Goal: Task Accomplishment & Management: Complete application form

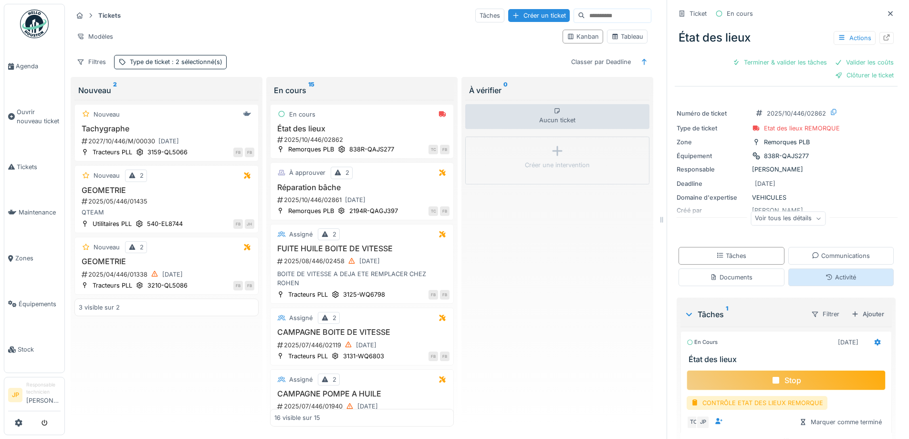
click at [805, 283] on div "Activité" at bounding box center [841, 277] width 106 height 18
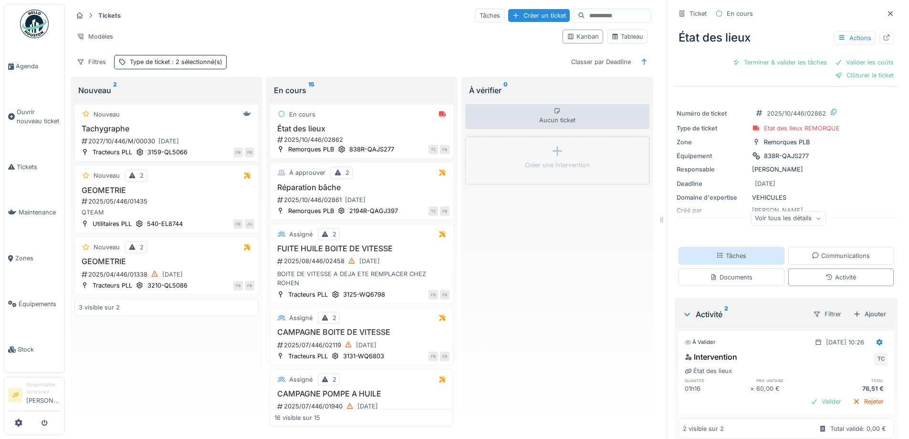
click at [733, 250] on div "Tâches" at bounding box center [732, 256] width 106 height 18
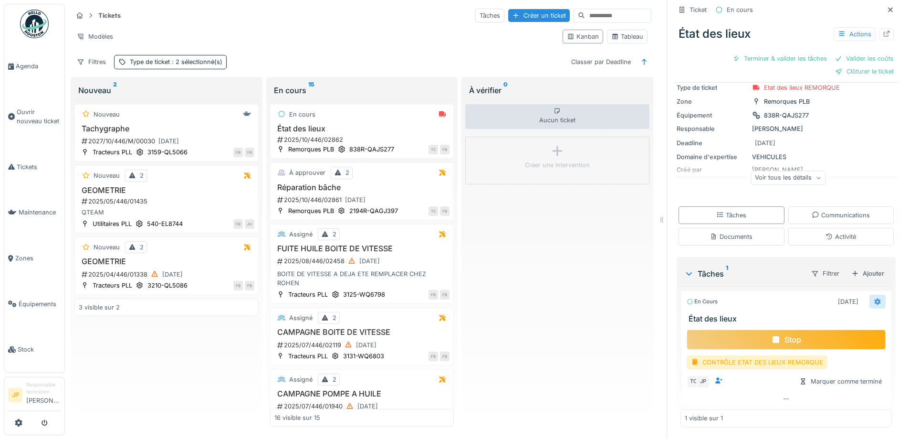
scroll to position [42, 0]
click at [875, 298] on icon at bounding box center [878, 301] width 6 height 7
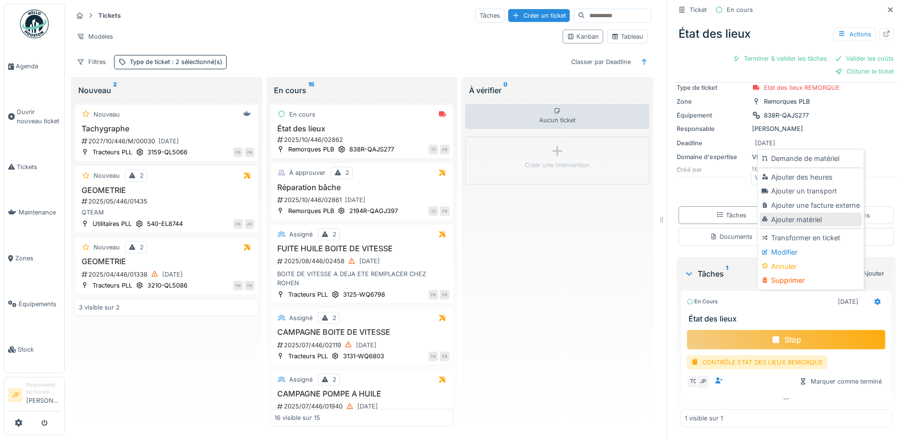
click at [804, 212] on div "Ajouter matériel" at bounding box center [811, 219] width 102 height 14
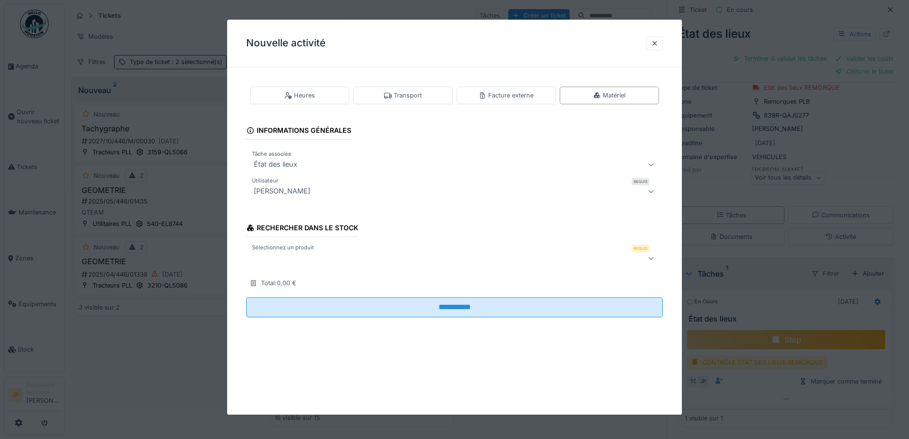
click at [296, 263] on div at bounding box center [430, 257] width 360 height 11
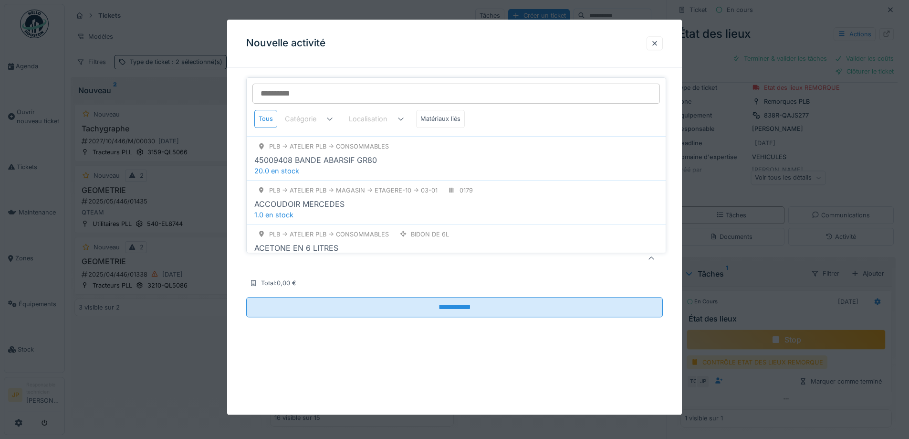
click at [297, 90] on input "Sélectionnez un produit" at bounding box center [456, 94] width 408 height 20
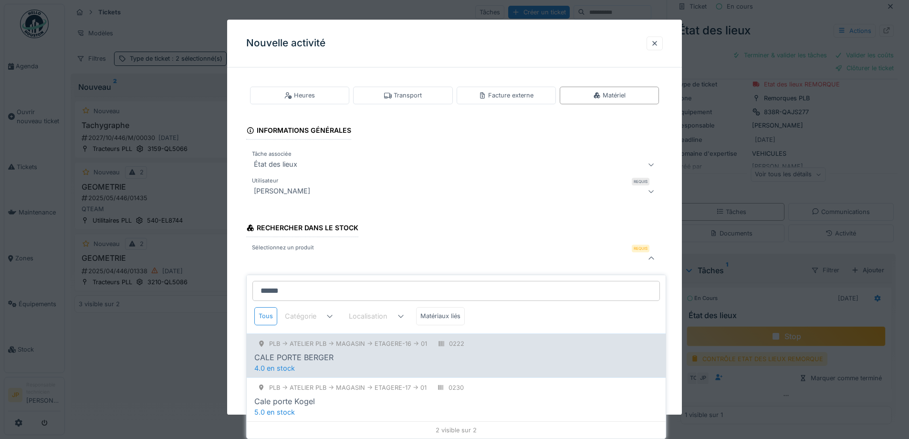
type input "******"
click at [352, 344] on div "PLB -> Atelier PLB -> MAGASIN -> ETAGERE-16 -> 01" at bounding box center [348, 343] width 158 height 9
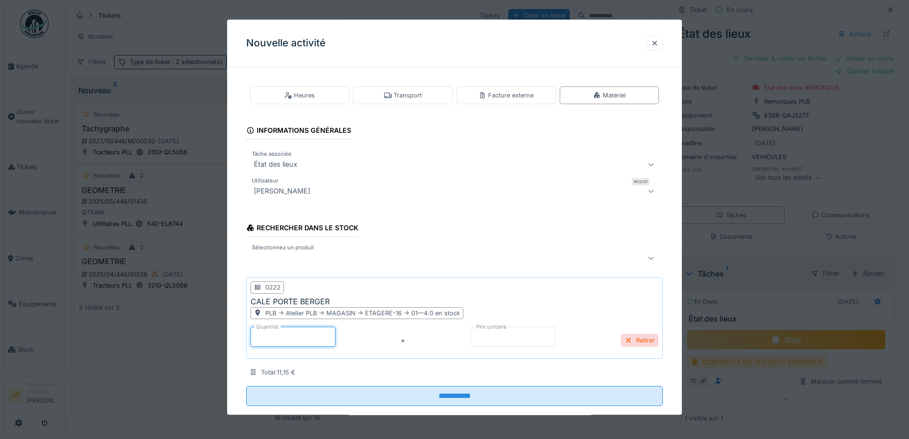
drag, startPoint x: 284, startPoint y: 333, endPoint x: 227, endPoint y: 343, distance: 58.5
click at [228, 343] on div "**********" at bounding box center [454, 253] width 455 height 357
type input "*"
click at [276, 260] on div at bounding box center [430, 257] width 360 height 11
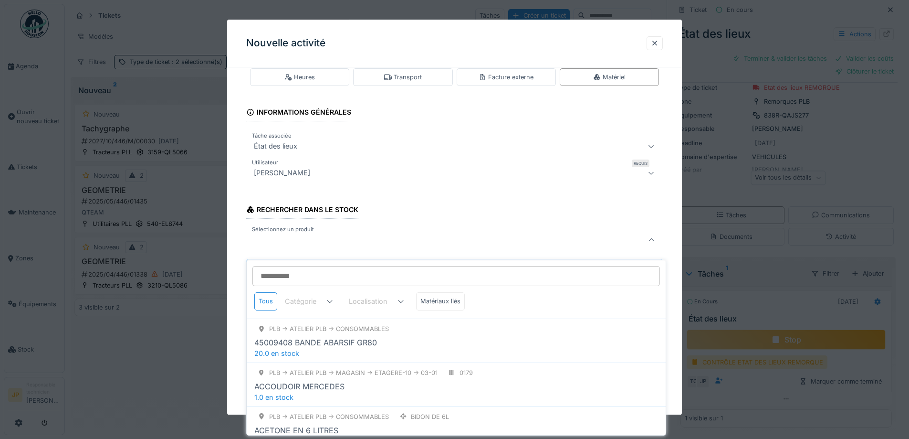
click at [277, 266] on input "Sélectionnez un produit" at bounding box center [456, 276] width 408 height 20
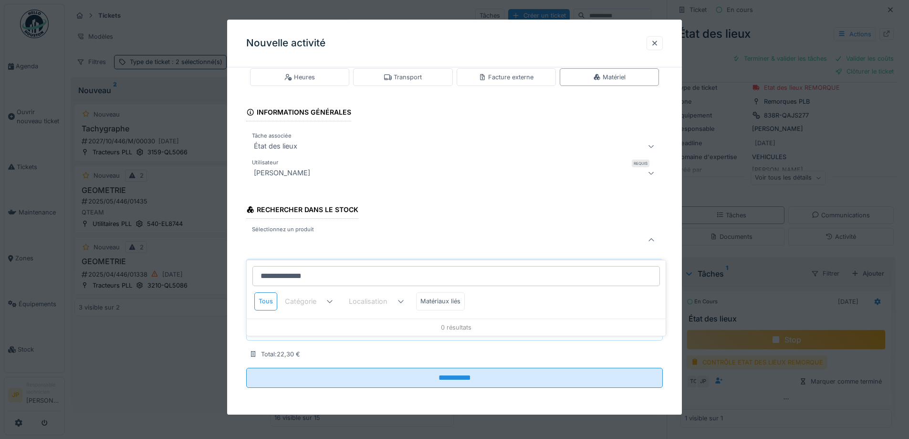
type input "**********"
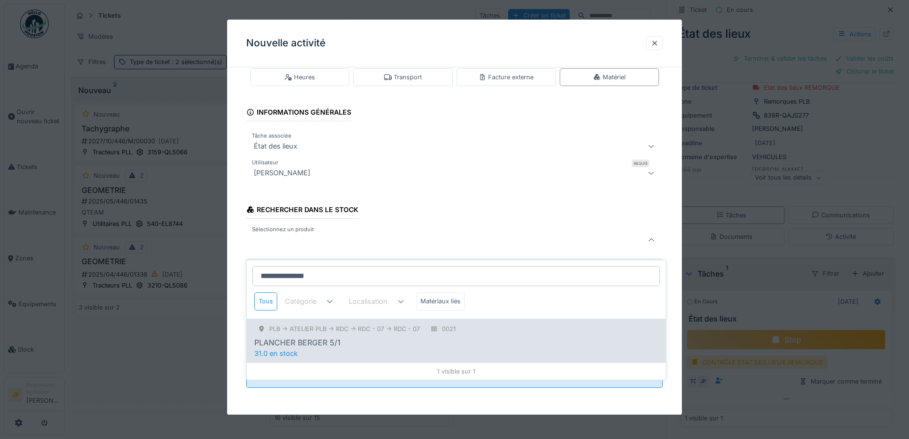
click at [334, 345] on div "PLB -> Atelier PLB -> RDC -> RDC - 07 -> RDC - 07 0021 PLANCHER BERGER 5/1 31.0…" at bounding box center [456, 340] width 419 height 44
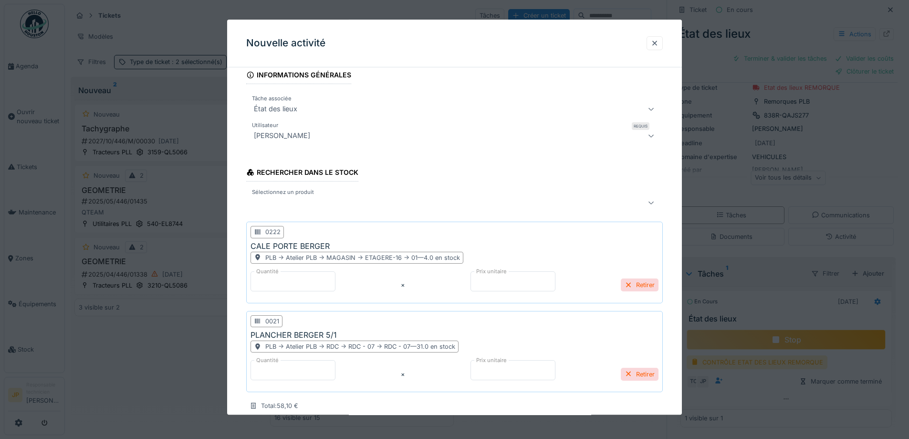
scroll to position [107, 0]
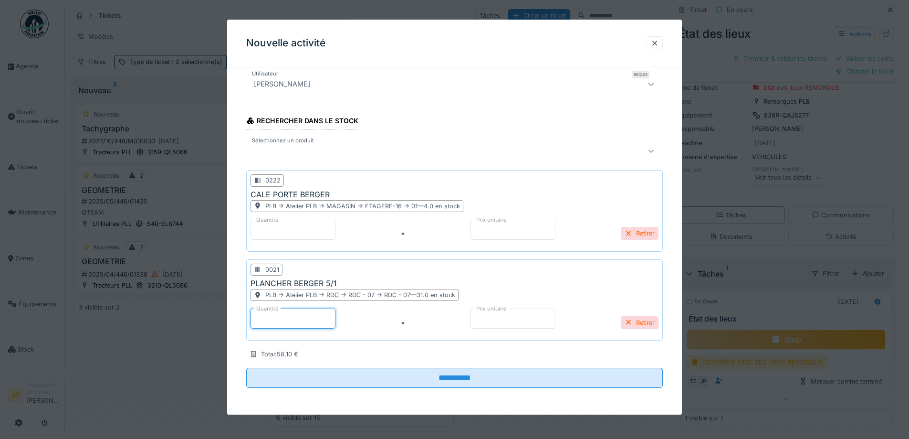
drag, startPoint x: 283, startPoint y: 322, endPoint x: 243, endPoint y: 325, distance: 39.8
click at [243, 325] on div "**********" at bounding box center [454, 191] width 455 height 446
type input "*"
click at [390, 153] on div at bounding box center [430, 151] width 360 height 11
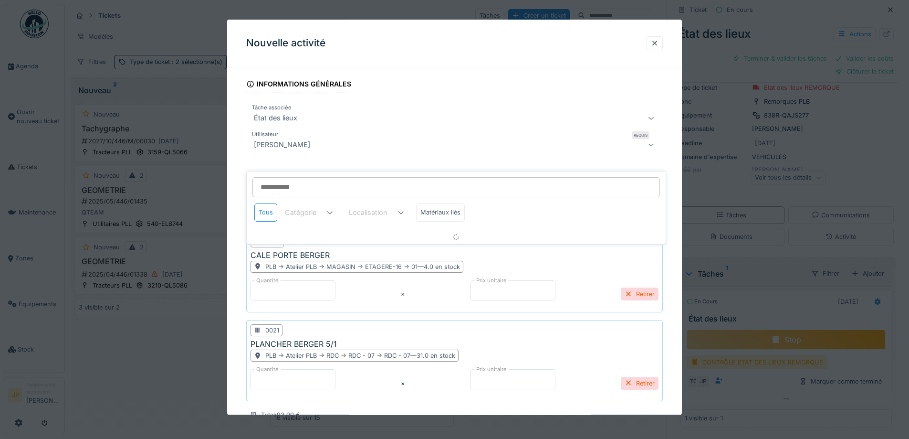
scroll to position [41, 0]
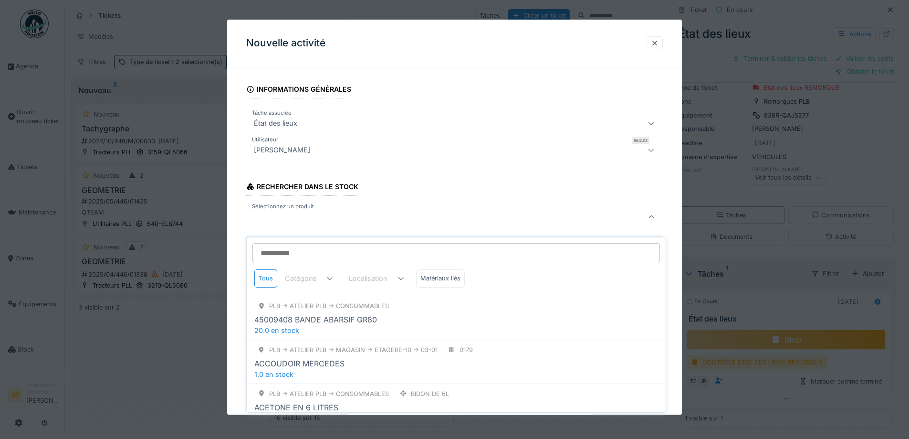
click at [306, 250] on input "Sélectionnez un produit" at bounding box center [456, 253] width 408 height 20
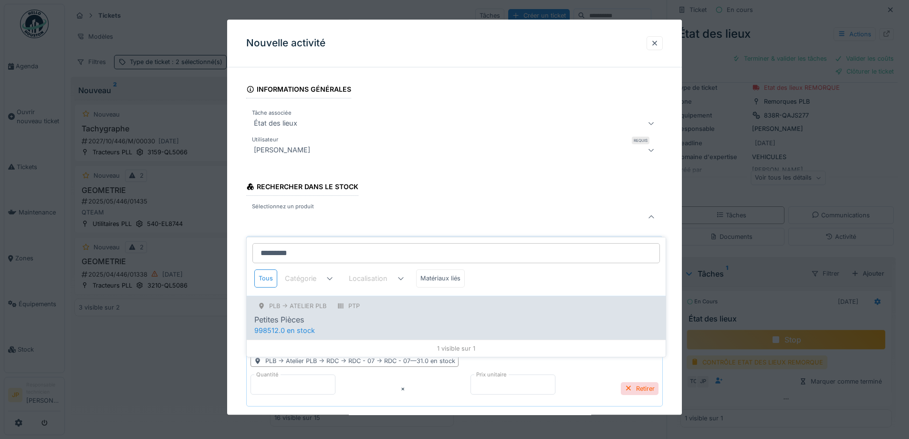
type input "*********"
click at [347, 300] on div "PTP" at bounding box center [349, 306] width 30 height 12
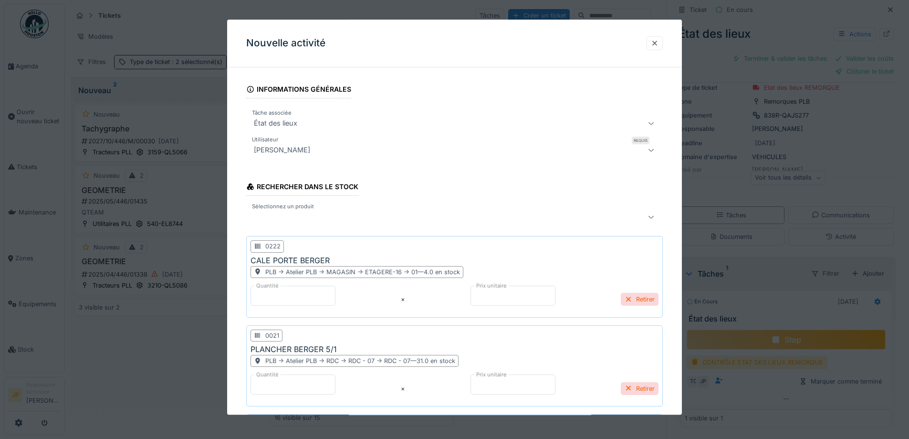
click at [285, 218] on div at bounding box center [430, 216] width 360 height 11
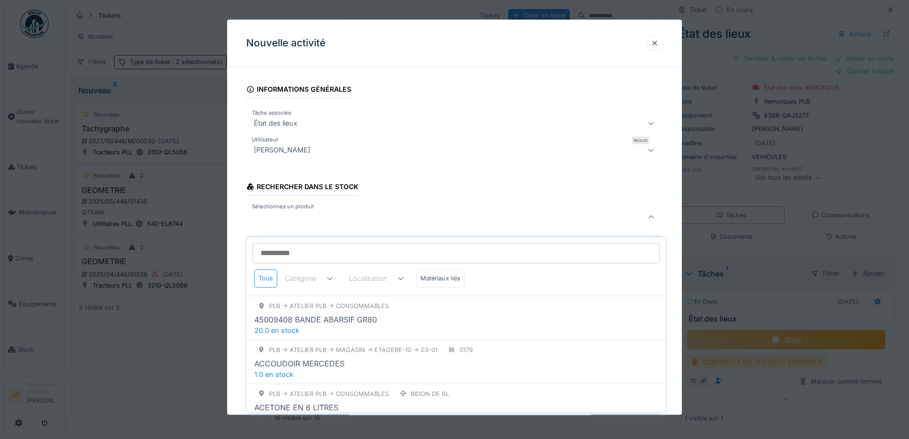
click at [287, 243] on input "Sélectionnez un produit" at bounding box center [456, 253] width 408 height 20
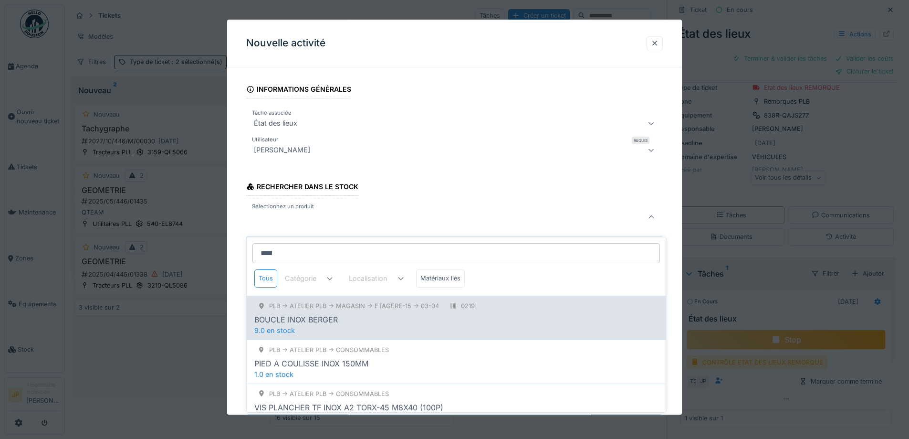
type input "****"
click at [338, 314] on div "BOUCLE INOX BERGER" at bounding box center [456, 319] width 404 height 11
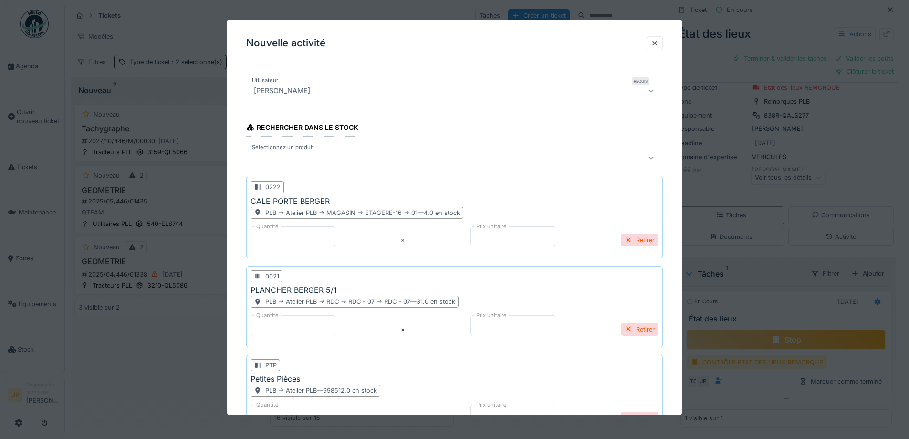
scroll to position [232, 0]
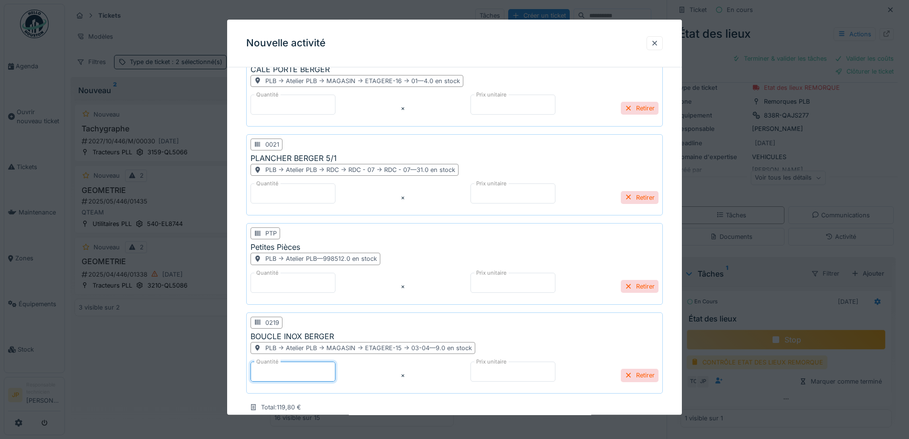
drag, startPoint x: 260, startPoint y: 374, endPoint x: 218, endPoint y: 377, distance: 42.6
click at [221, 377] on div "**********" at bounding box center [487, 219] width 844 height 439
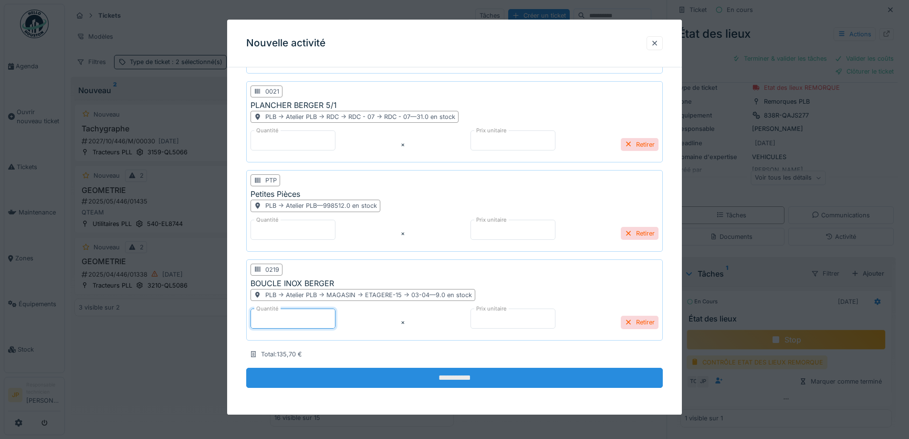
type input "*"
click at [449, 375] on input "**********" at bounding box center [454, 377] width 417 height 20
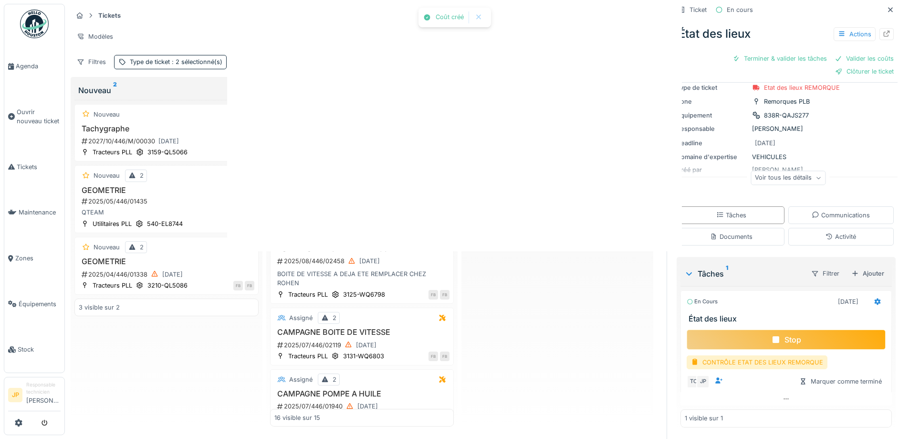
scroll to position [0, 0]
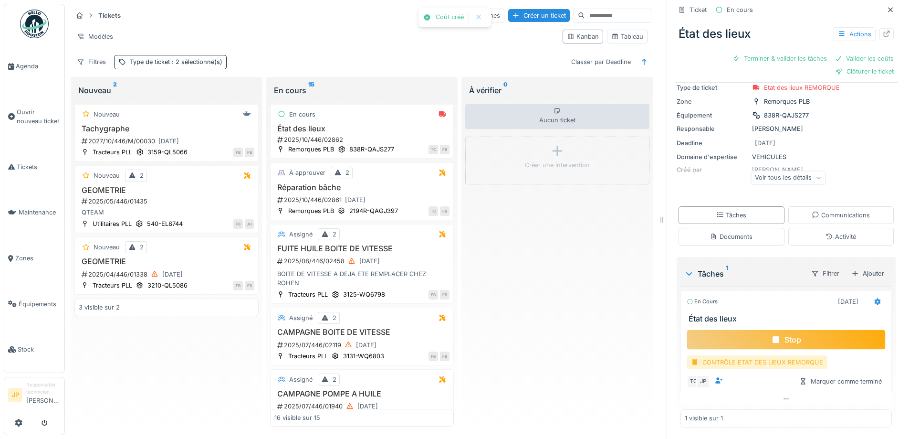
click at [767, 358] on div "CONTRÔLE ETAT DES LIEUX REMORQUE" at bounding box center [757, 362] width 141 height 14
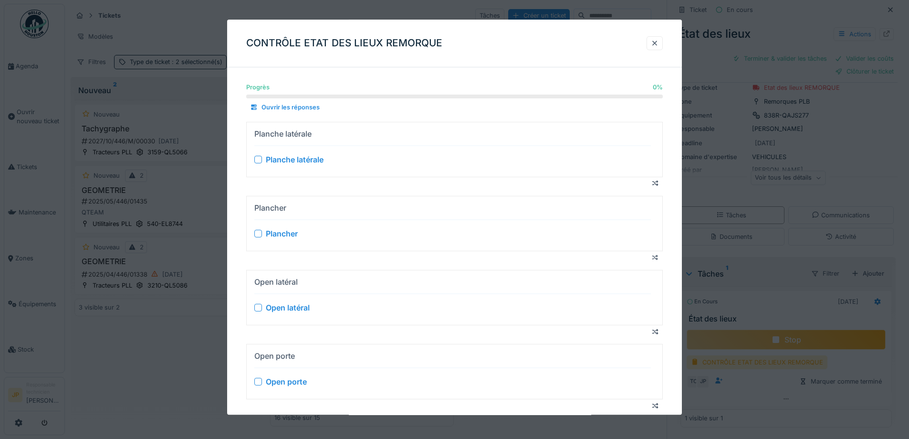
click at [258, 162] on div at bounding box center [258, 160] width 8 height 8
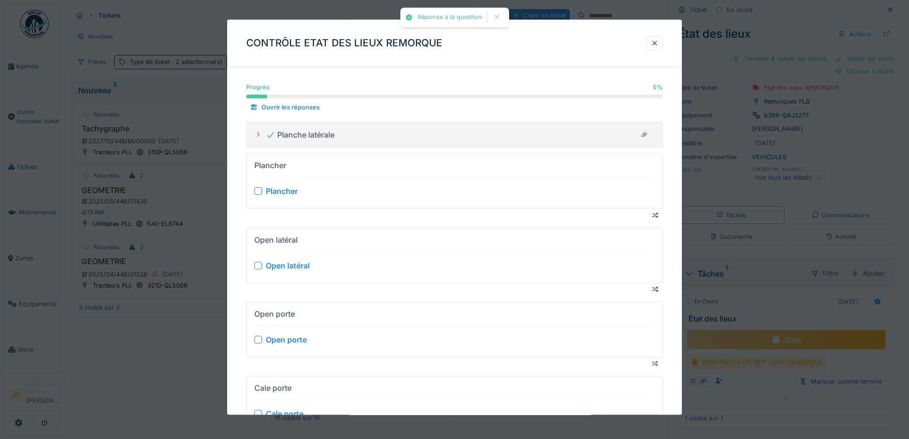
click at [258, 194] on div at bounding box center [258, 192] width 8 height 8
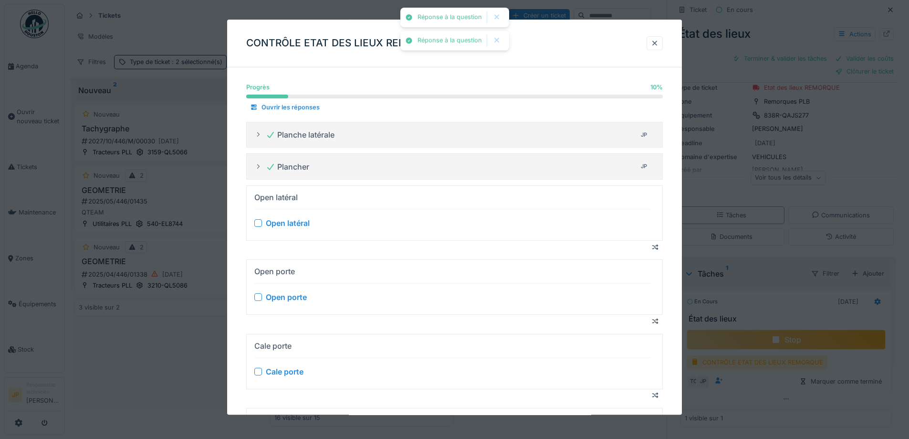
click at [259, 222] on div at bounding box center [258, 224] width 8 height 8
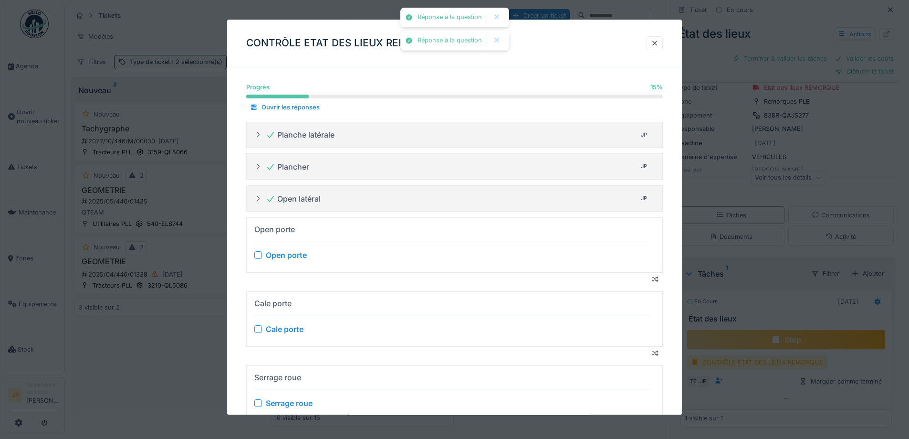
click at [257, 253] on div at bounding box center [258, 255] width 8 height 8
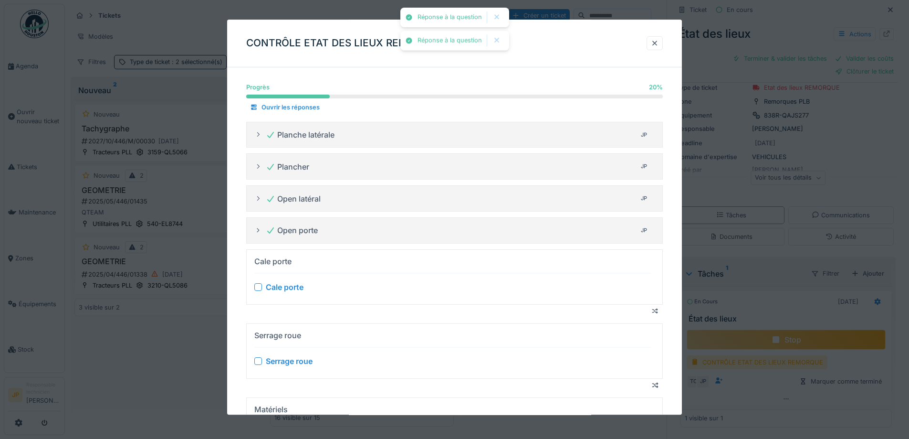
click at [256, 289] on div at bounding box center [258, 287] width 8 height 8
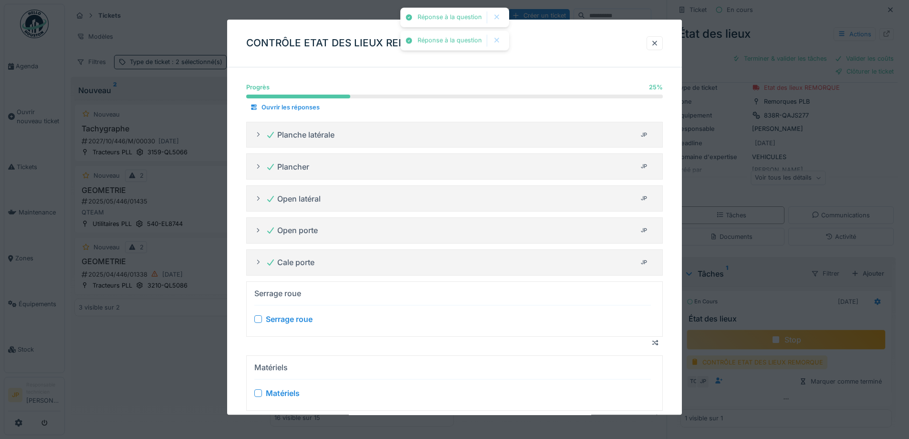
click at [255, 316] on div at bounding box center [258, 319] width 8 height 8
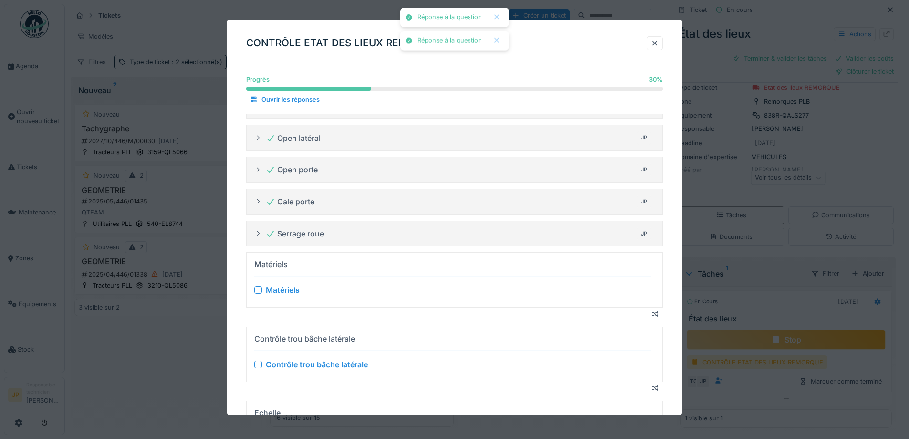
scroll to position [143, 0]
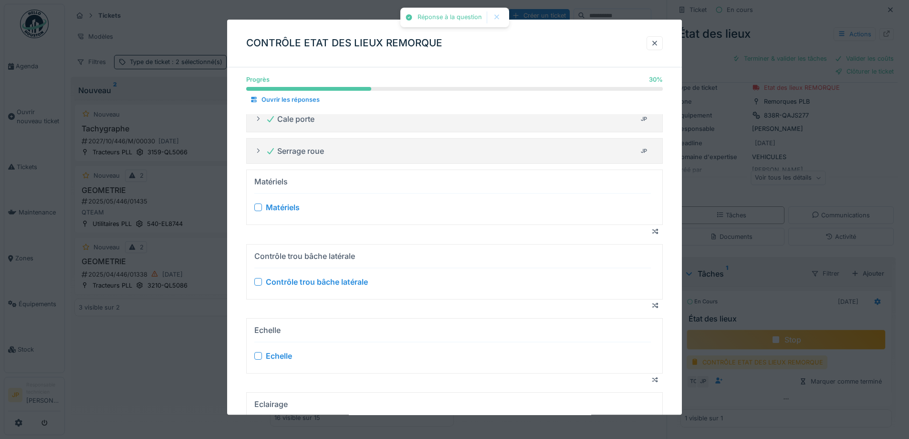
click at [260, 209] on div at bounding box center [258, 208] width 8 height 8
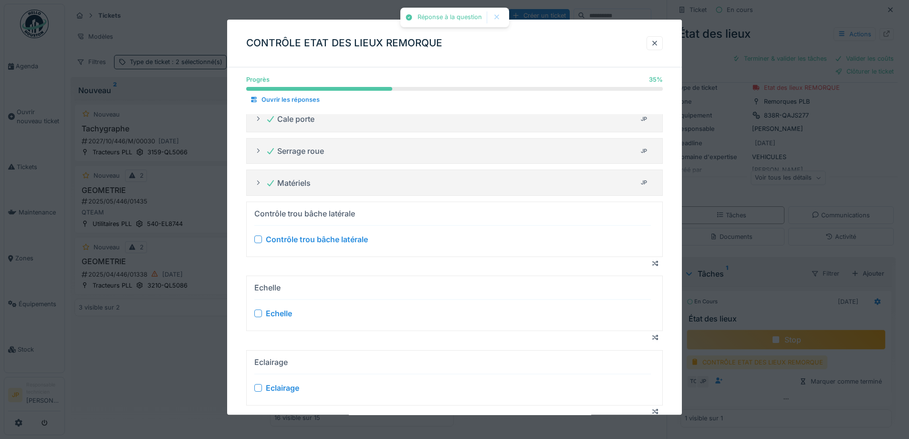
click at [258, 238] on div at bounding box center [258, 239] width 8 height 8
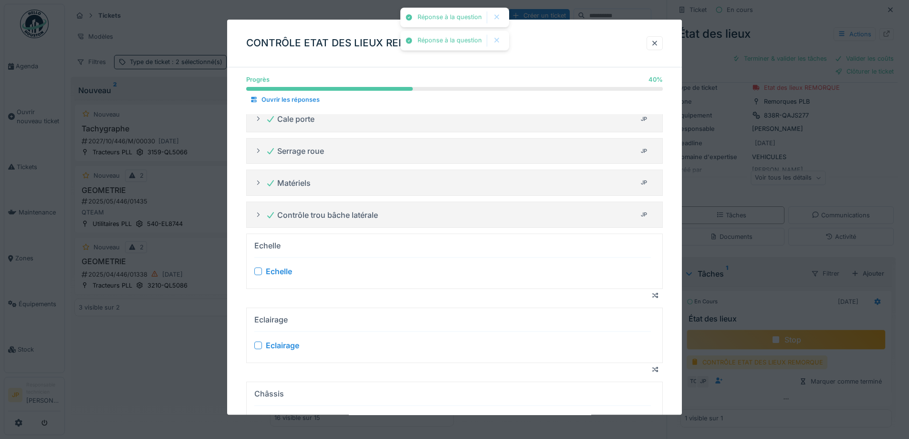
click at [258, 271] on div at bounding box center [258, 271] width 8 height 8
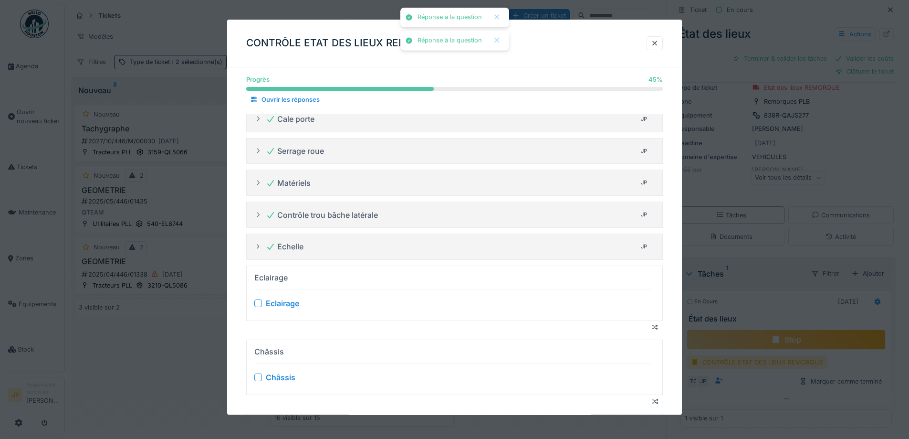
click at [257, 304] on div at bounding box center [258, 303] width 8 height 8
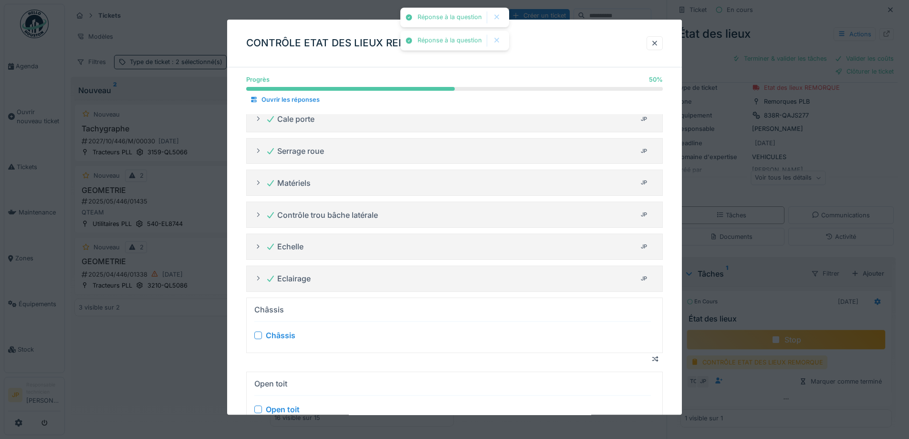
drag, startPoint x: 256, startPoint y: 336, endPoint x: 266, endPoint y: 327, distance: 12.8
click at [257, 336] on div at bounding box center [258, 335] width 8 height 8
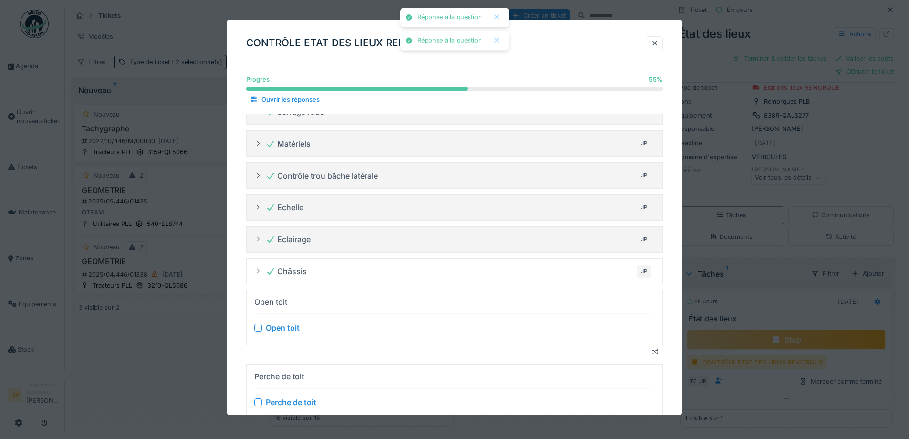
scroll to position [286, 0]
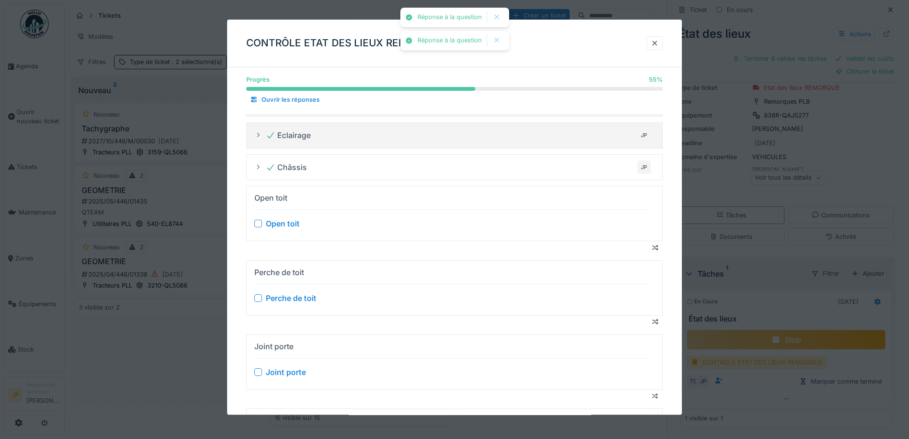
click at [257, 224] on div at bounding box center [258, 224] width 8 height 8
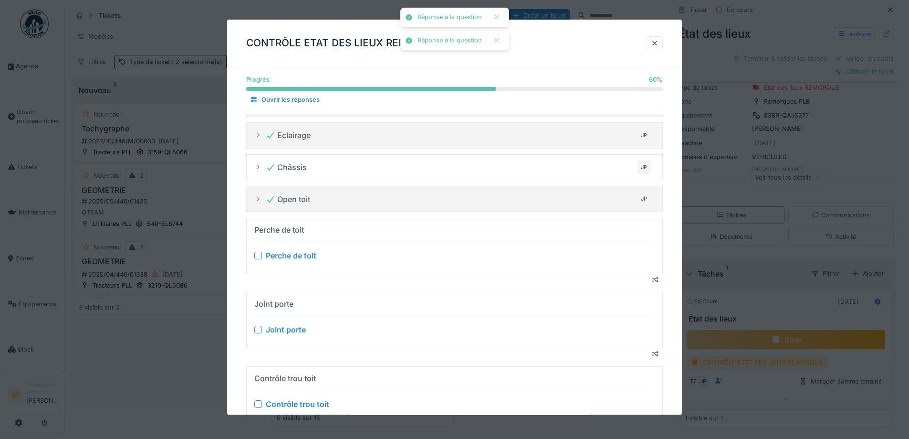
click at [261, 257] on div at bounding box center [258, 256] width 8 height 8
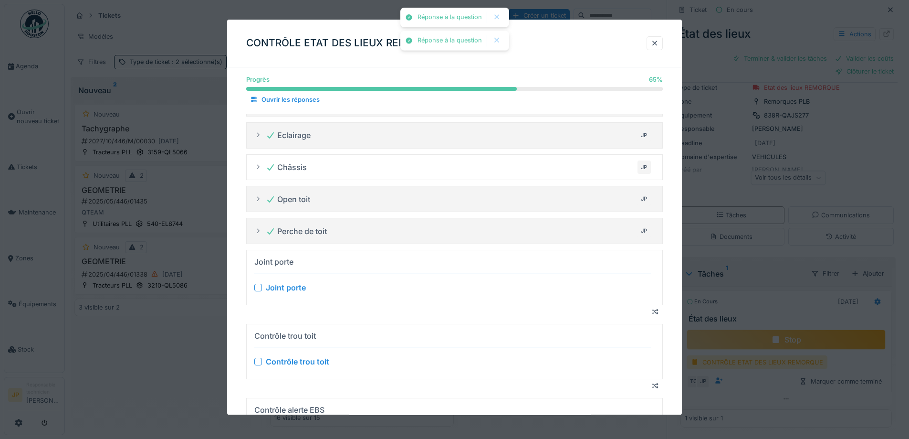
drag, startPoint x: 257, startPoint y: 287, endPoint x: 261, endPoint y: 312, distance: 24.7
click at [257, 288] on div at bounding box center [258, 287] width 8 height 8
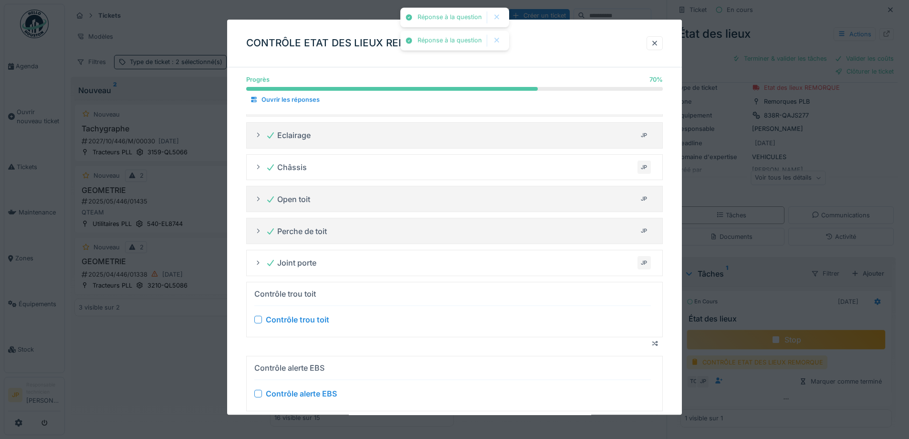
click at [260, 318] on div at bounding box center [258, 319] width 8 height 8
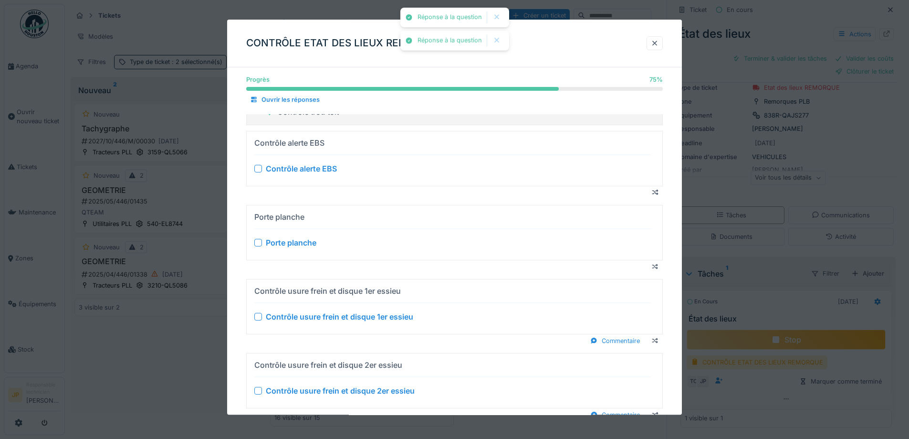
scroll to position [477, 0]
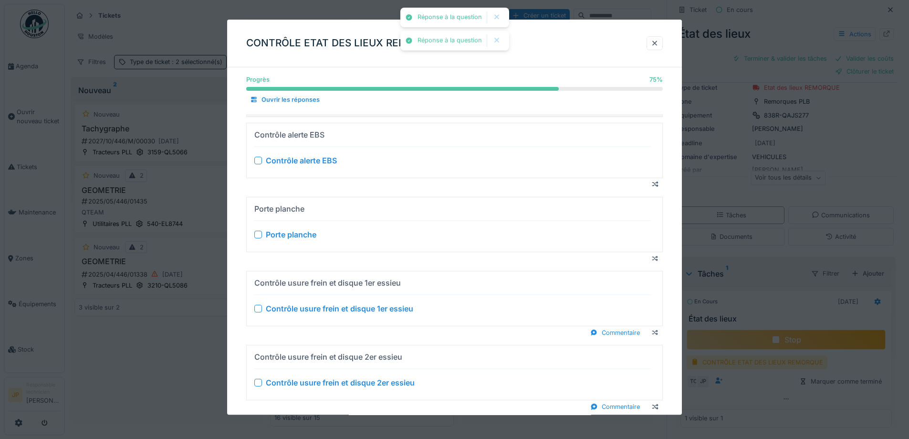
click at [259, 164] on div "Contrôle alerte EBS" at bounding box center [452, 160] width 397 height 11
click at [259, 163] on div at bounding box center [258, 161] width 8 height 8
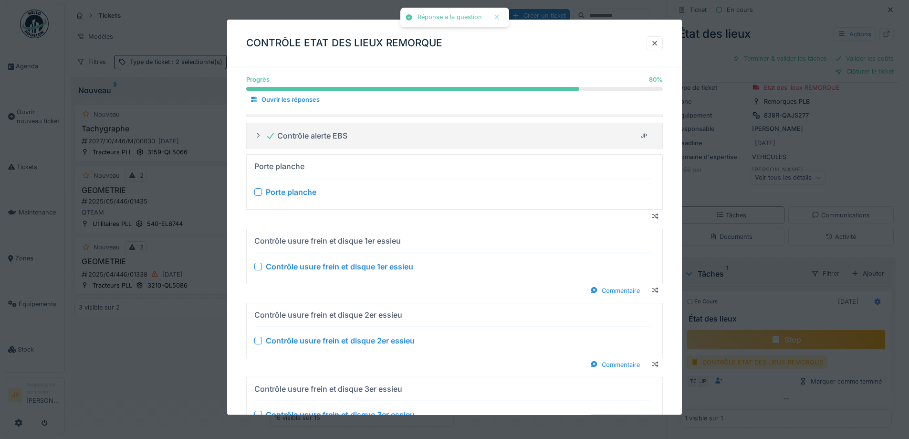
click at [260, 191] on div at bounding box center [258, 193] width 8 height 8
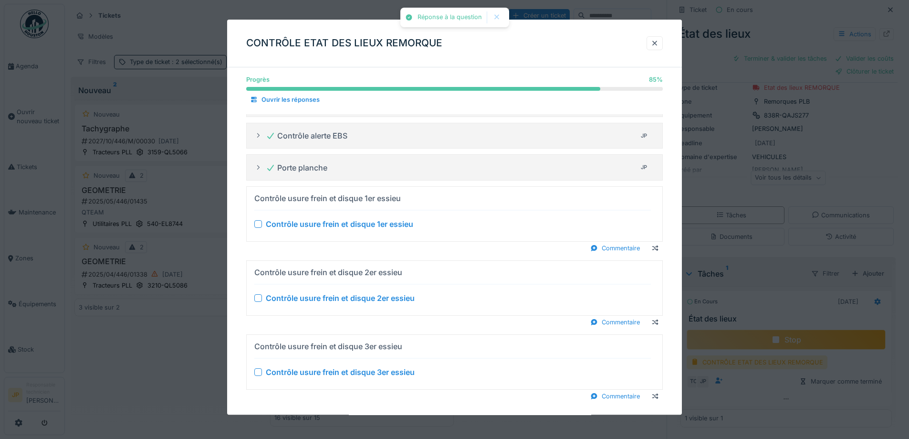
click at [255, 220] on div at bounding box center [258, 224] width 8 height 8
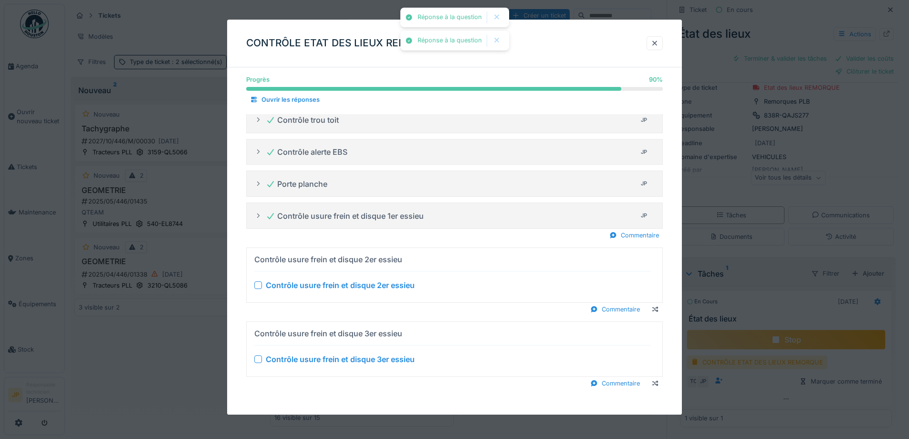
scroll to position [461, 0]
click at [629, 235] on div "Commentaire" at bounding box center [634, 235] width 57 height 13
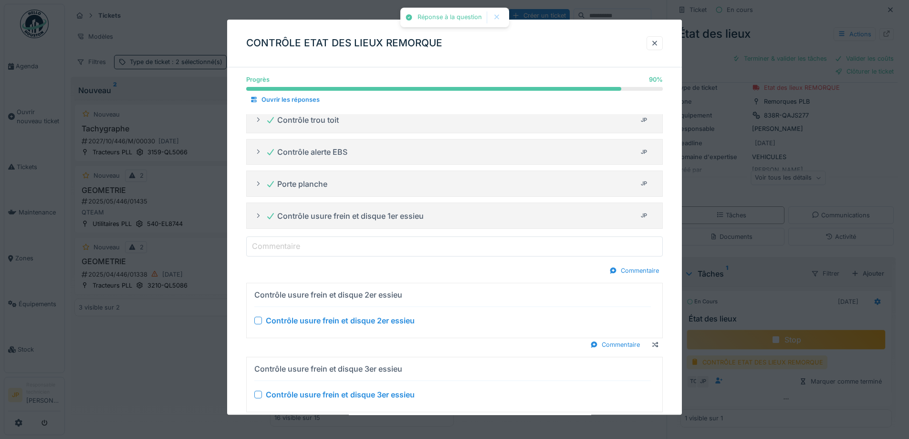
click at [347, 244] on input "Commentaire" at bounding box center [454, 246] width 417 height 20
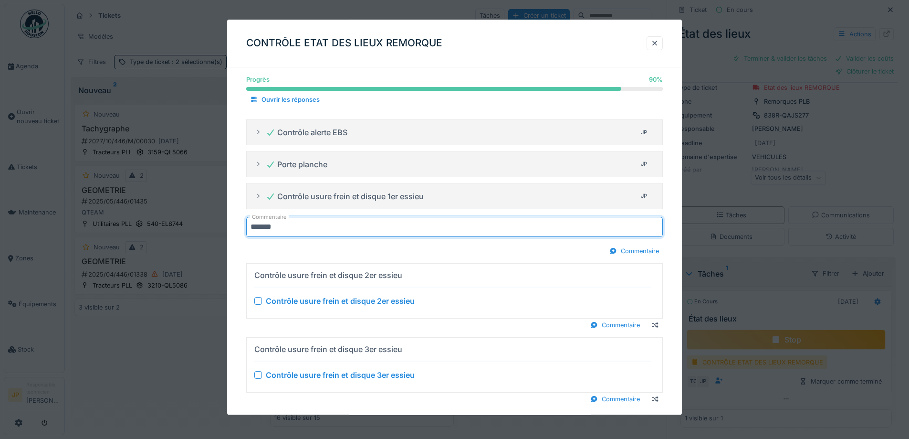
scroll to position [496, 0]
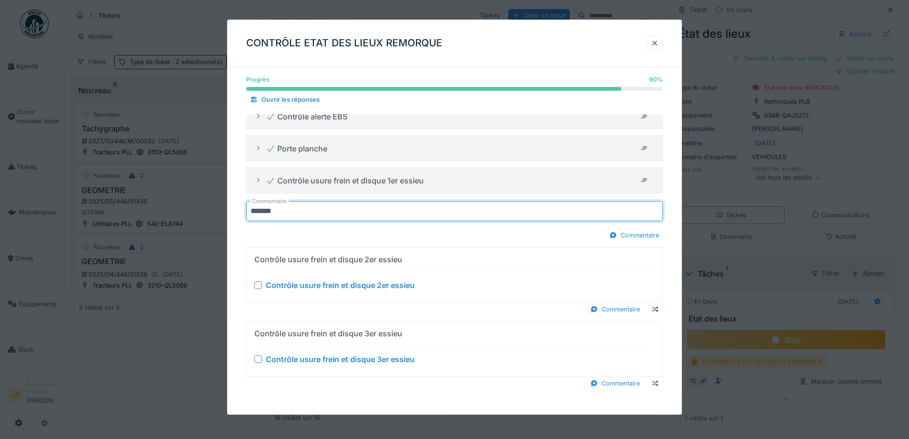
click at [277, 210] on input "*******" at bounding box center [454, 211] width 417 height 20
type input "*******"
click at [323, 233] on div "Commentaire" at bounding box center [454, 235] width 417 height 13
drag, startPoint x: 302, startPoint y: 217, endPoint x: 242, endPoint y: 217, distance: 59.7
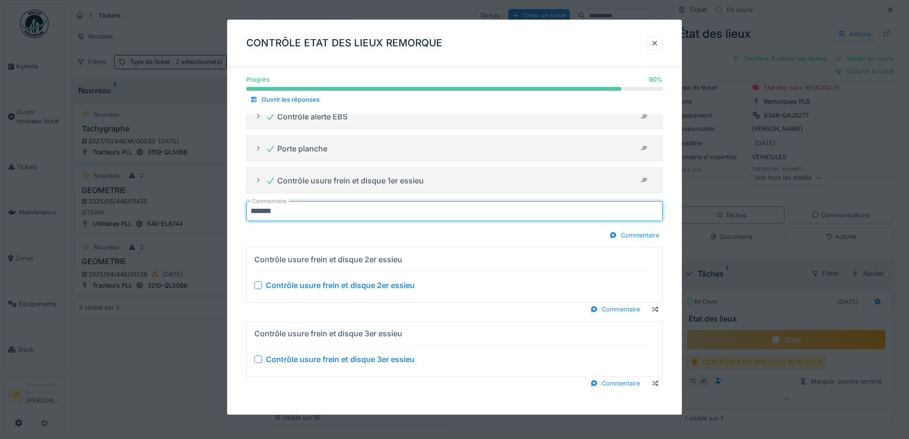
click at [258, 288] on div at bounding box center [258, 285] width 8 height 8
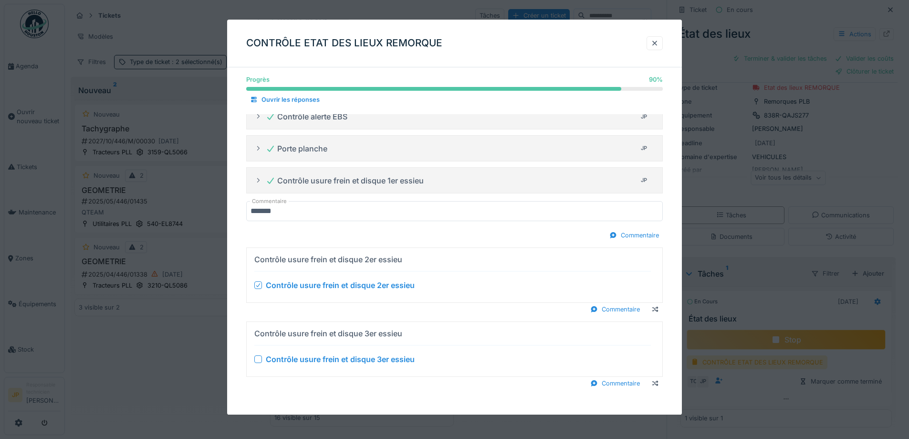
scroll to position [467, 0]
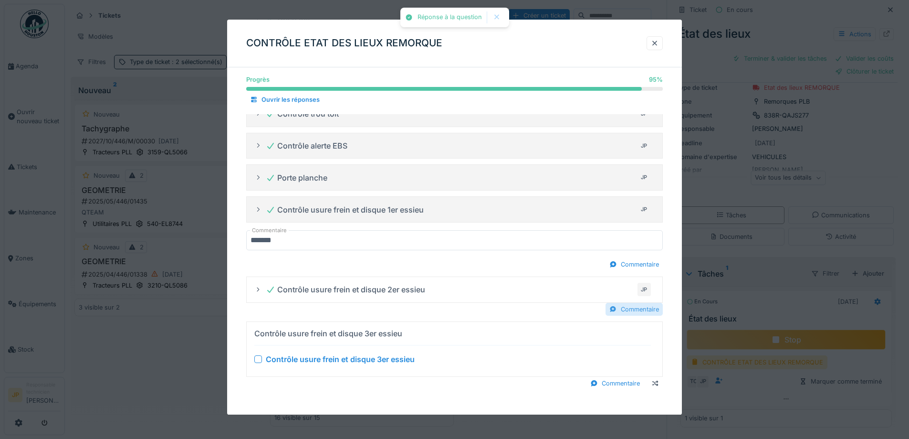
click at [650, 308] on div "Commentaire" at bounding box center [634, 309] width 57 height 13
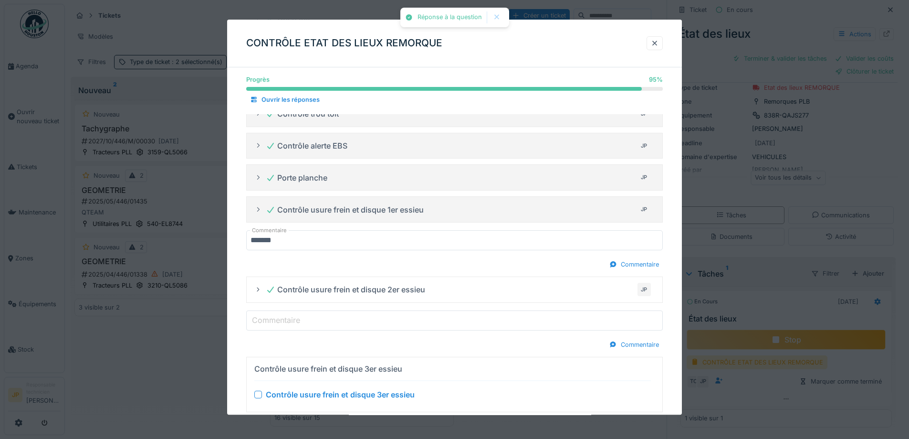
click at [357, 322] on input "Commentaire" at bounding box center [454, 320] width 417 height 20
paste input "*******"
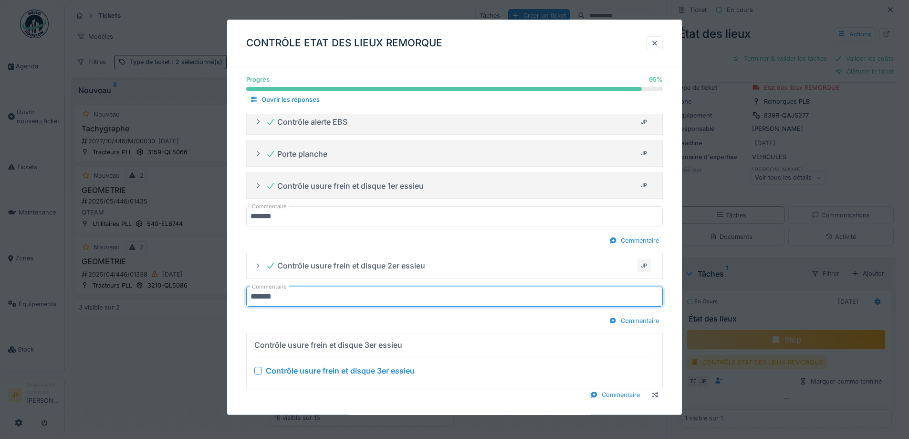
scroll to position [503, 0]
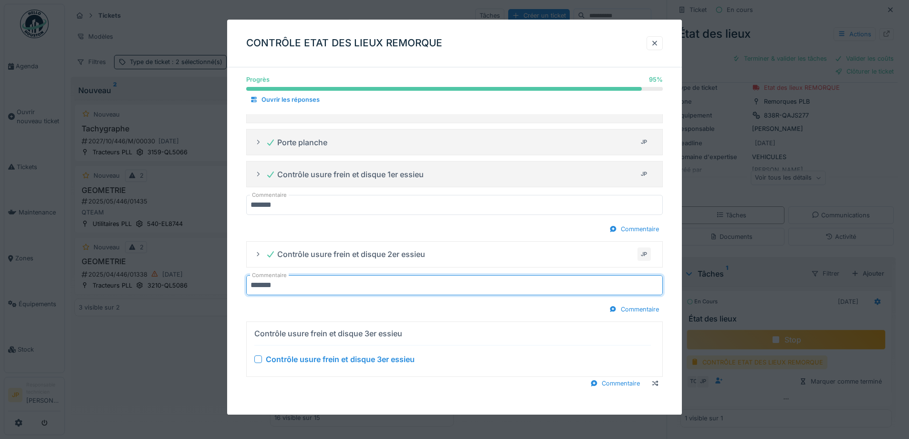
type input "*******"
click at [257, 359] on div at bounding box center [258, 359] width 8 height 8
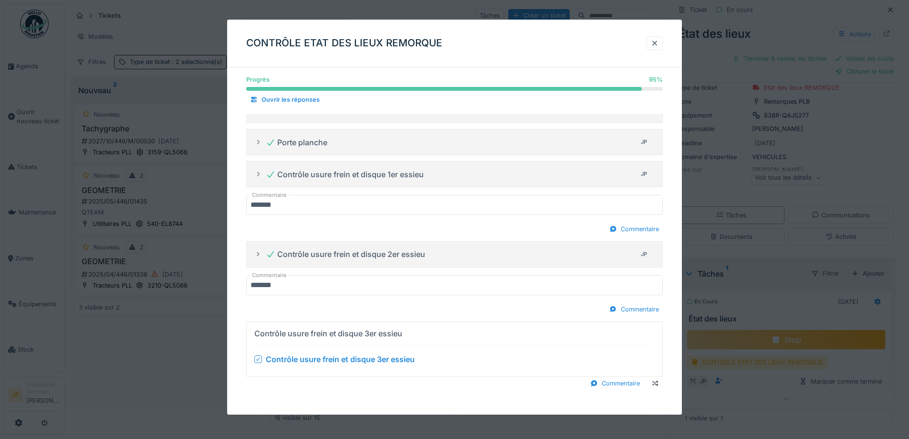
scroll to position [473, 0]
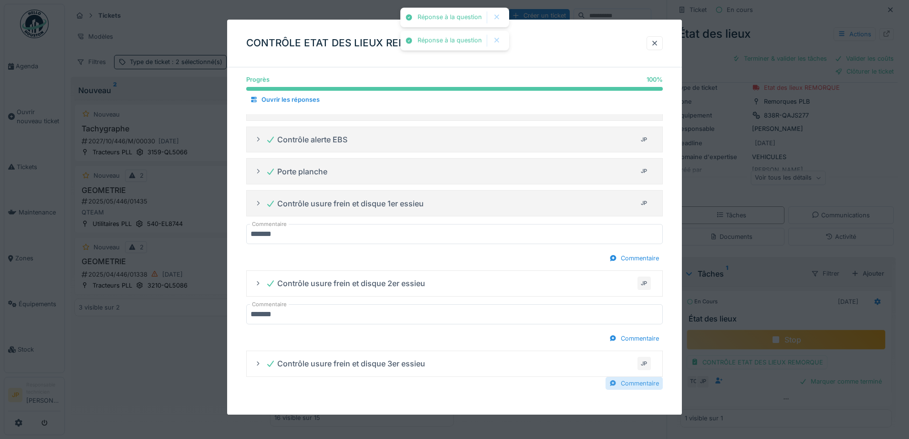
click at [647, 381] on div "Commentaire" at bounding box center [634, 383] width 57 height 13
click at [325, 403] on input "Commentaire" at bounding box center [454, 394] width 417 height 20
paste input "*******"
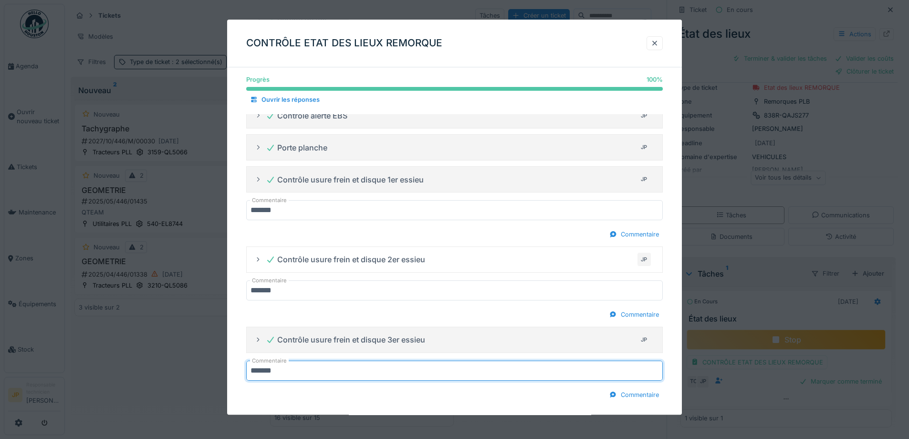
scroll to position [509, 0]
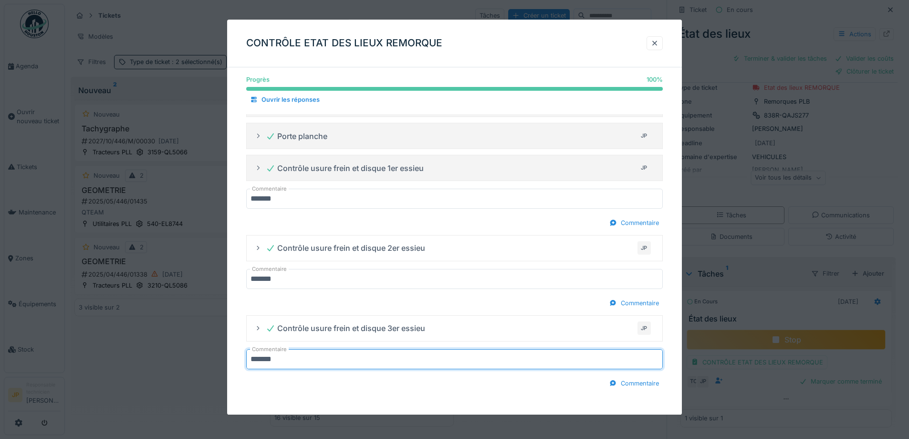
type input "*******"
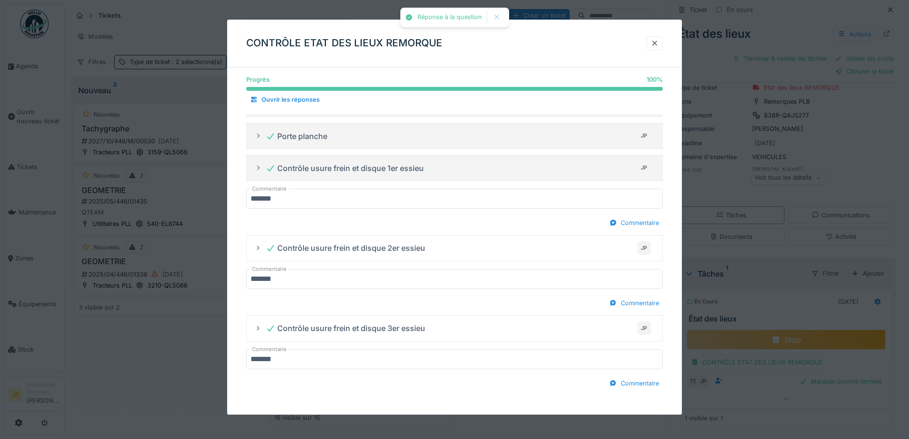
click at [658, 47] on div at bounding box center [655, 43] width 8 height 9
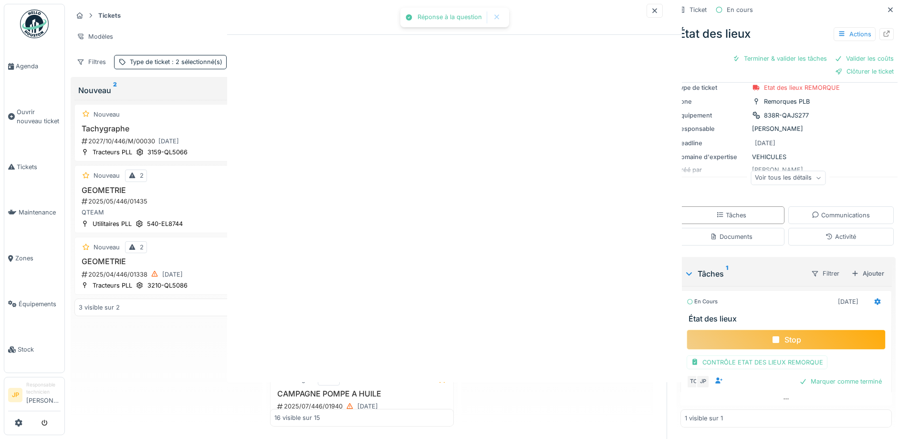
scroll to position [0, 0]
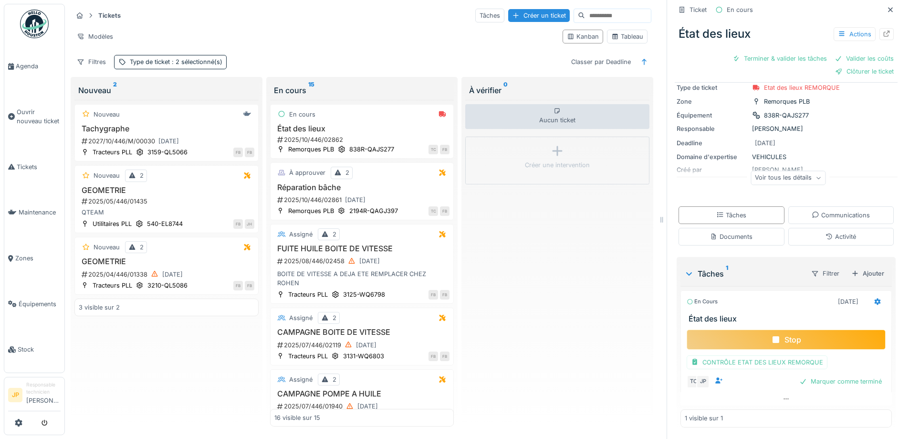
click at [779, 329] on div "Stop" at bounding box center [786, 339] width 199 height 20
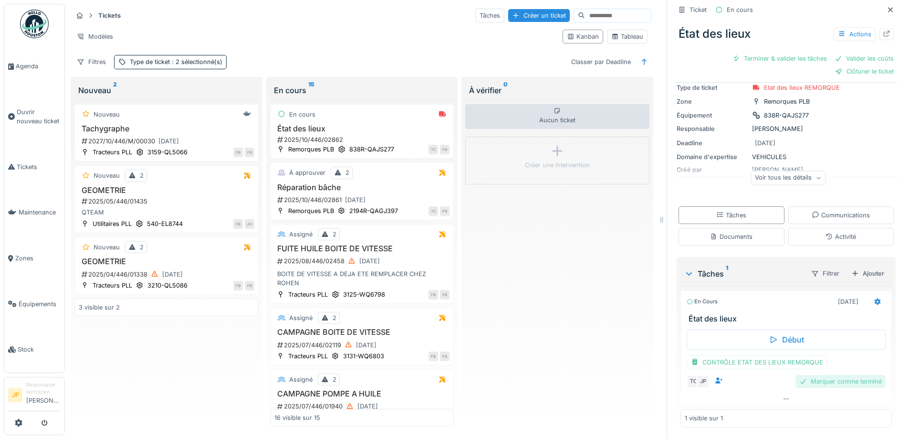
click at [831, 375] on div "Marquer comme terminé" at bounding box center [841, 381] width 90 height 13
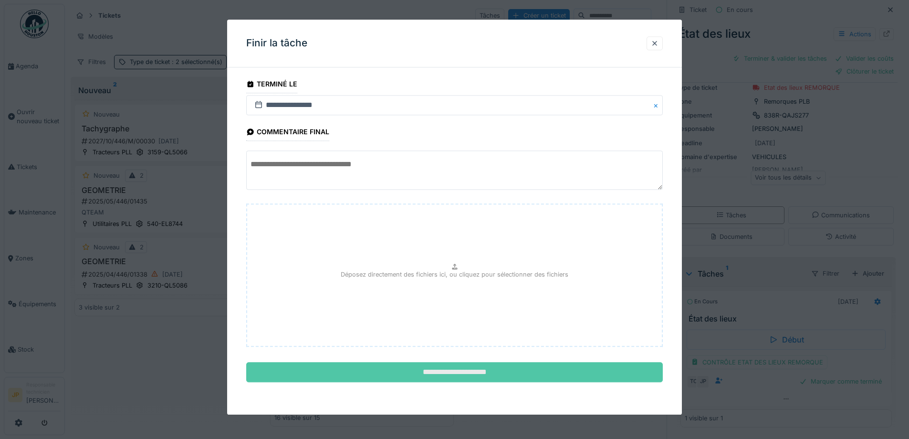
click at [451, 372] on input "**********" at bounding box center [454, 372] width 417 height 20
